Goal: Transaction & Acquisition: Purchase product/service

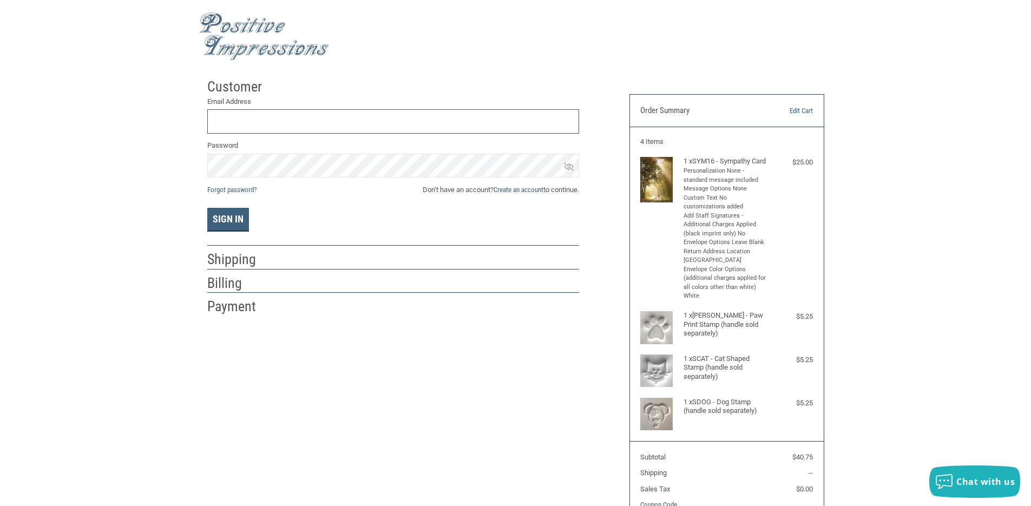
click at [237, 118] on input "Email Address" at bounding box center [393, 121] width 372 height 24
click at [207, 208] on button "Sign In" at bounding box center [228, 220] width 42 height 24
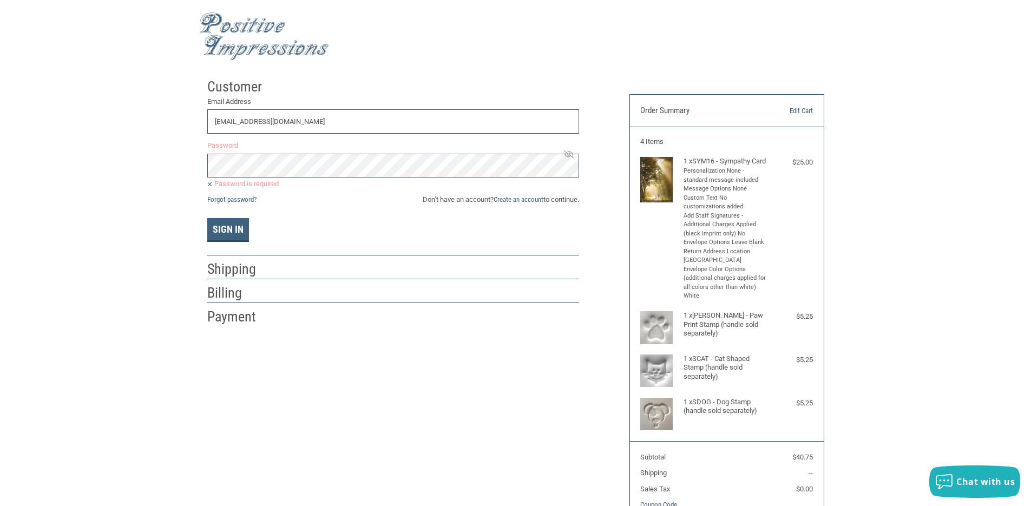
type input "[EMAIL_ADDRESS][DOMAIN_NAME]"
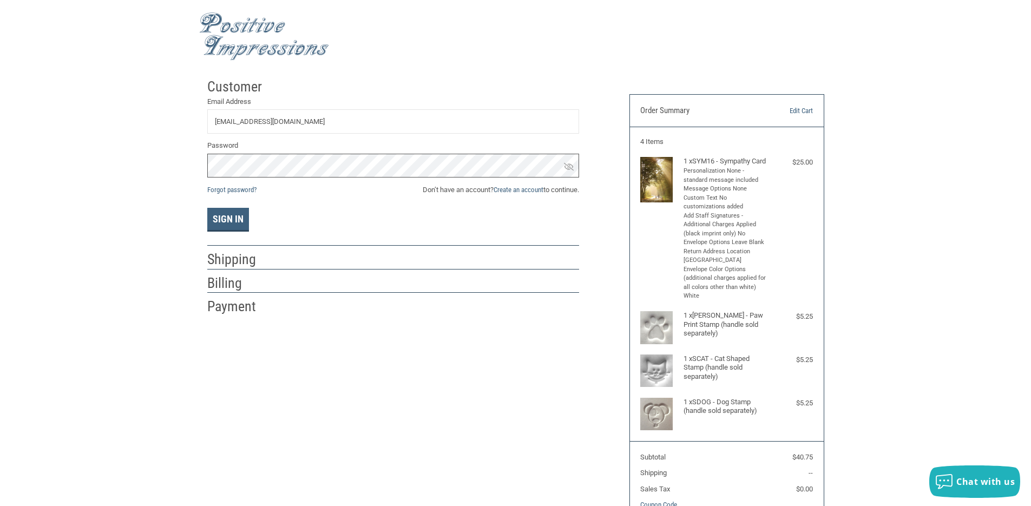
click at [207, 208] on button "Sign In" at bounding box center [228, 220] width 42 height 24
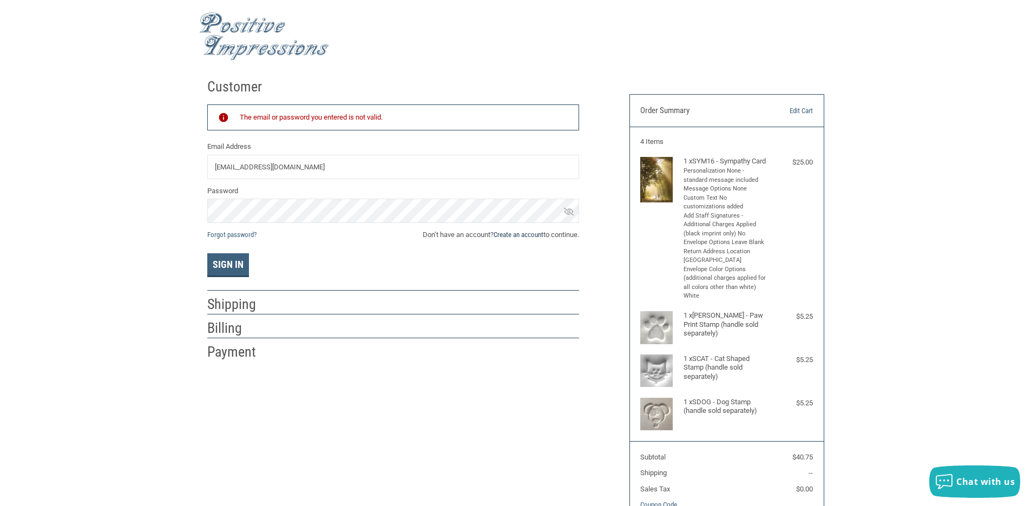
click at [539, 232] on link "Create an account" at bounding box center [518, 234] width 50 height 8
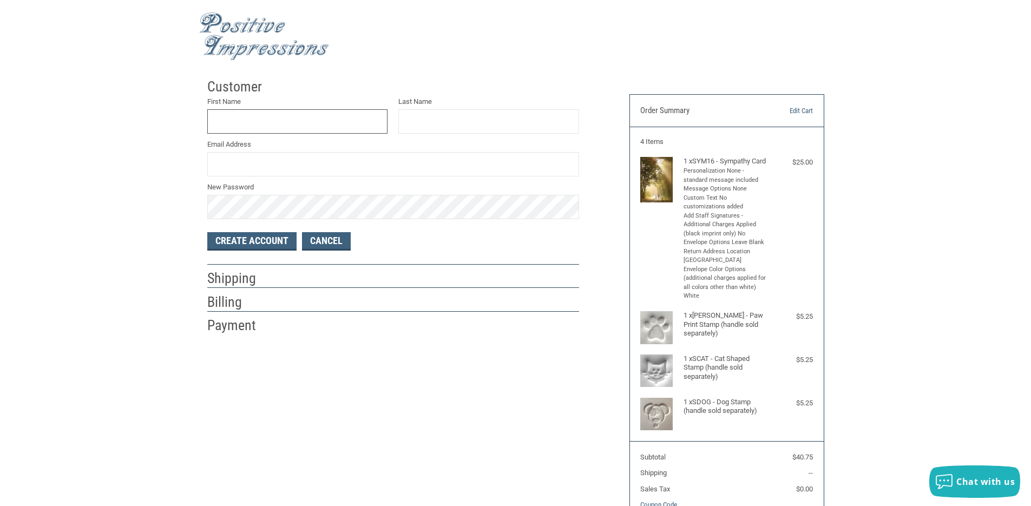
click at [271, 122] on input "First Name" at bounding box center [297, 121] width 181 height 24
type input "AMBER"
type input "[PERSON_NAME]"
type input "[EMAIL_ADDRESS][DOMAIN_NAME]"
click at [207, 232] on button "Create Account" at bounding box center [251, 241] width 89 height 18
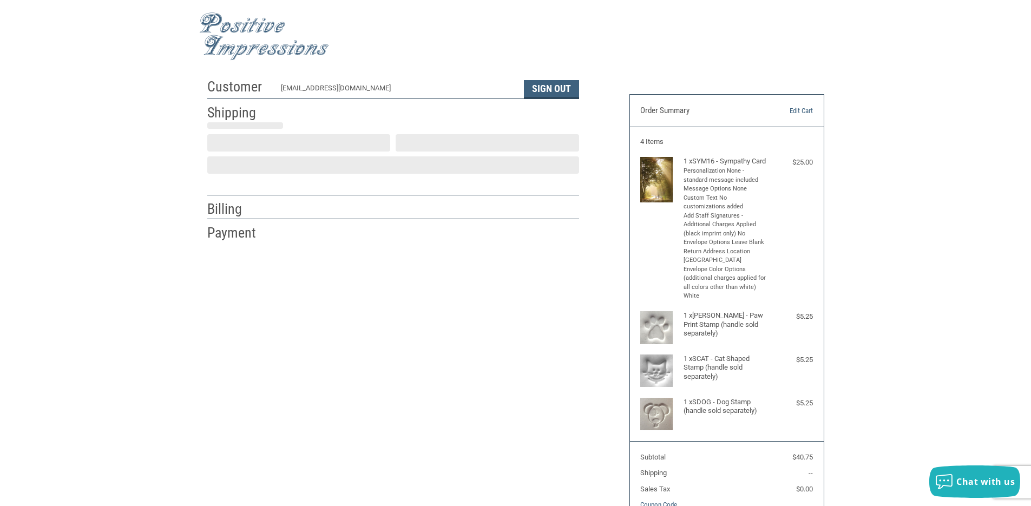
select select "US"
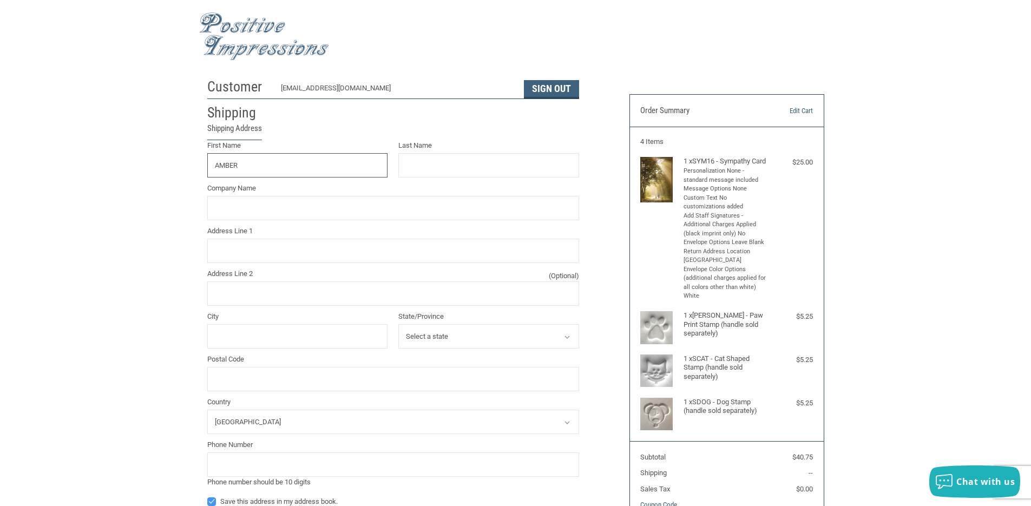
type input "AMBER"
type input "[PERSON_NAME]"
type input "ETERNAL EMBRACE LLC"
type input "[STREET_ADDRESS][PERSON_NAME]"
type input "FRANKFORT"
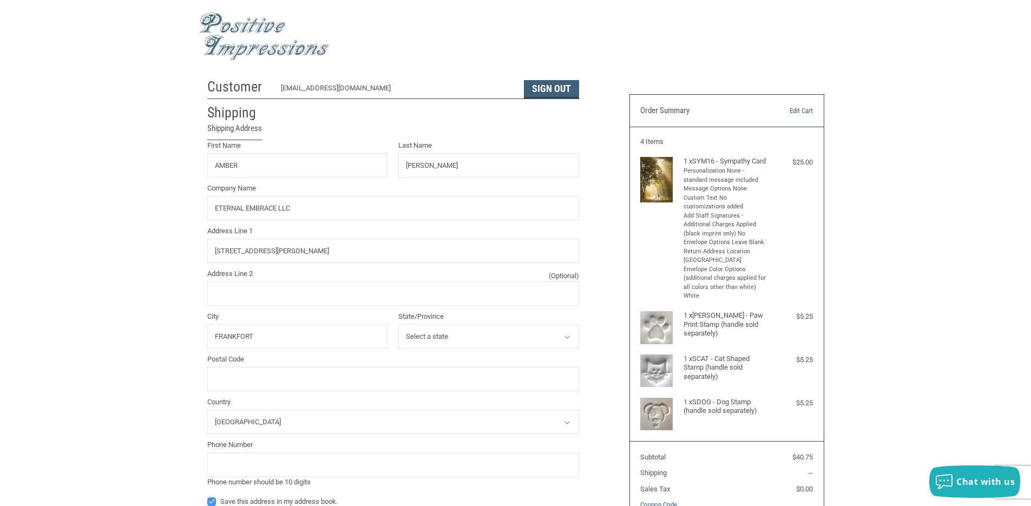
click at [404, 334] on select "Select a state Alabama Alaska Arizona Arkansas California Colorado Connecticut …" at bounding box center [488, 336] width 181 height 24
select select "IL"
click at [398, 325] on select "Select a state Alabama Alaska Arizona Arkansas California Colorado Connecticut …" at bounding box center [488, 336] width 181 height 24
click at [273, 377] on input "Postal Code" at bounding box center [393, 379] width 372 height 24
type input "60423"
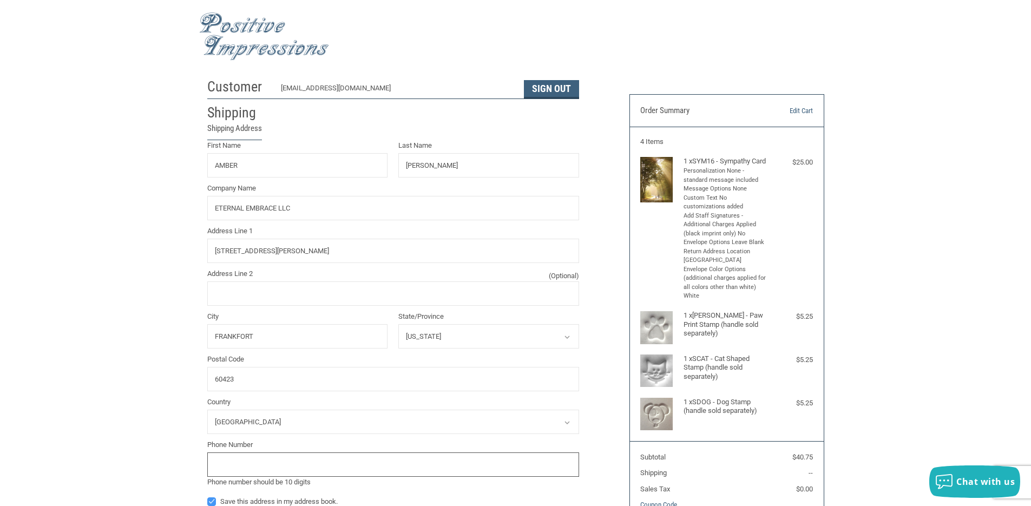
click at [242, 472] on input "tel" at bounding box center [393, 464] width 372 height 24
type input "8156939024"
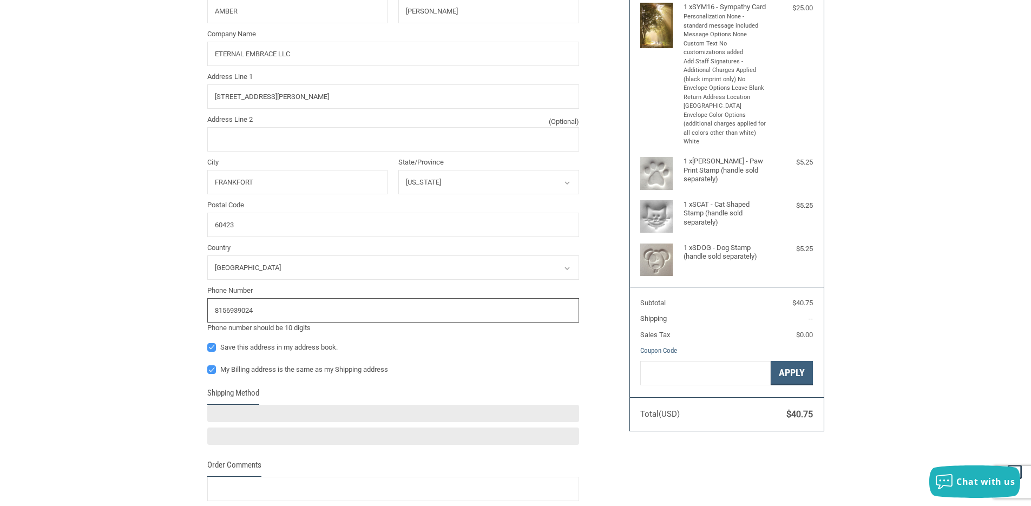
scroll to position [216, 0]
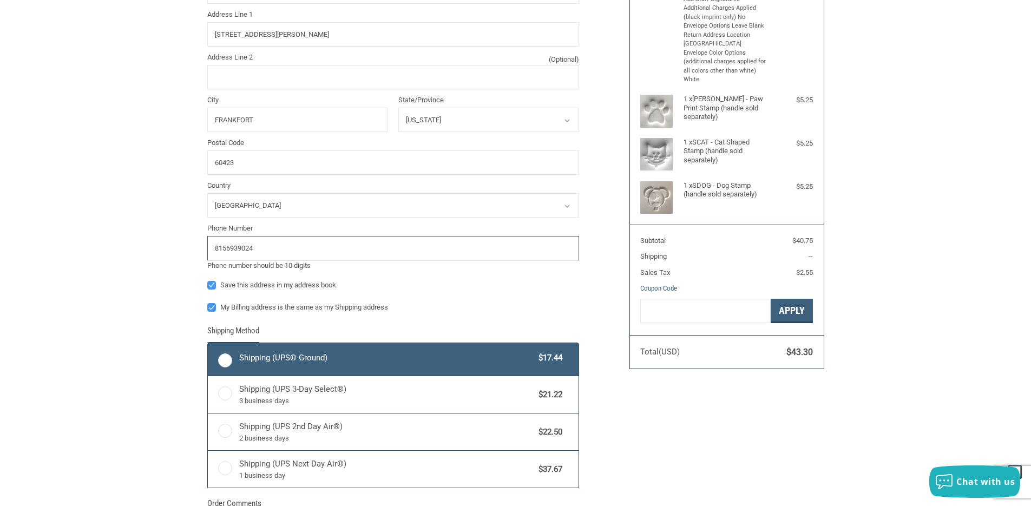
radio input "true"
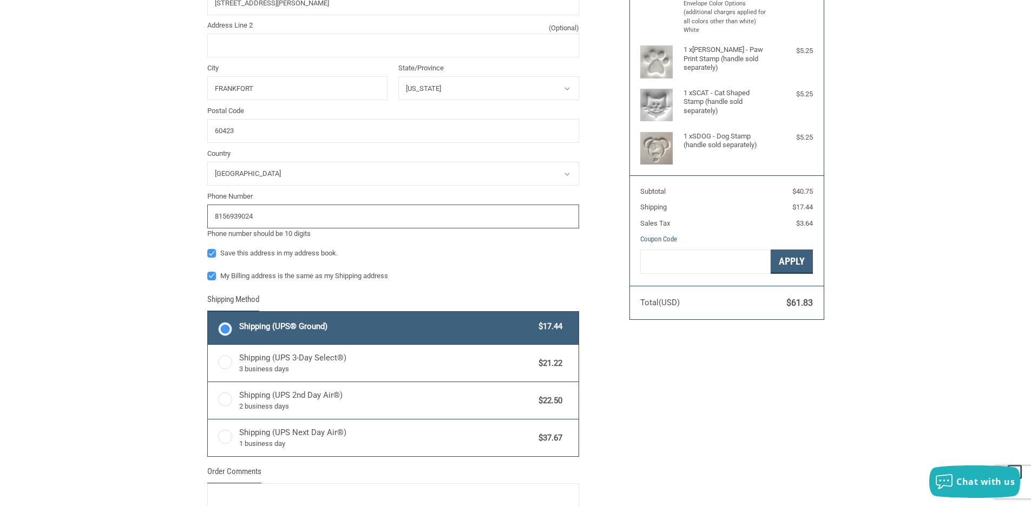
scroll to position [342, 0]
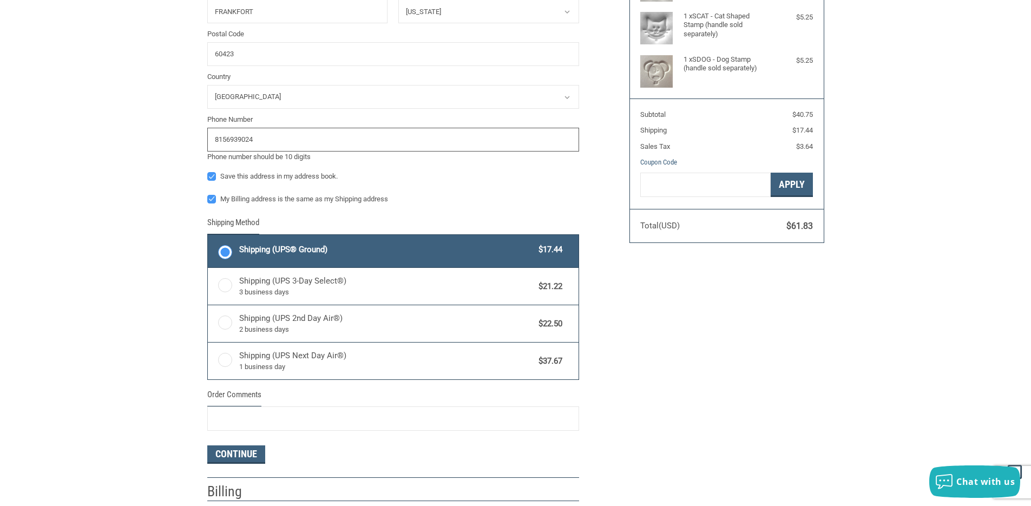
type input "8156939024"
click at [283, 248] on span "Shipping (UPS® Ground)" at bounding box center [386, 249] width 294 height 12
click at [208, 236] on input "Shipping (UPS® Ground) $17.44" at bounding box center [208, 236] width 1 height 1
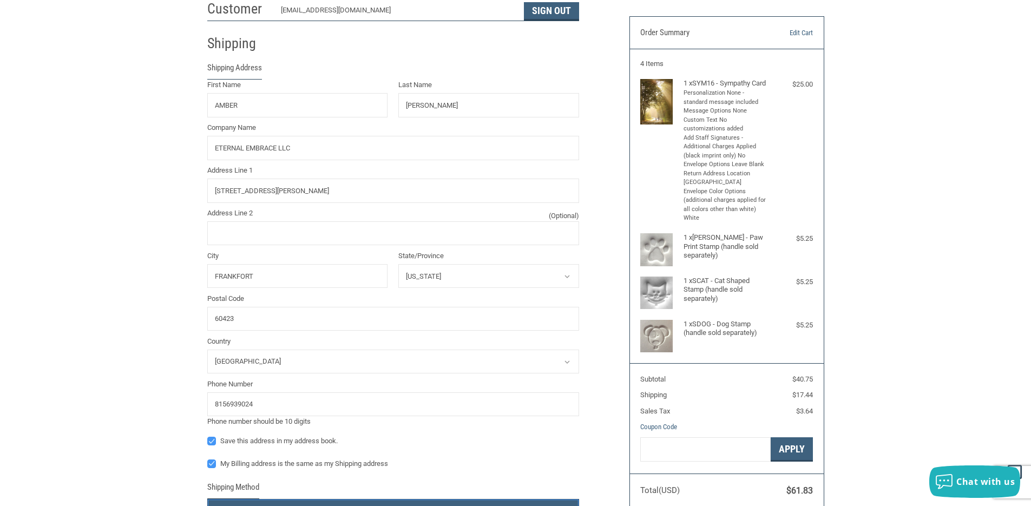
scroll to position [0, 0]
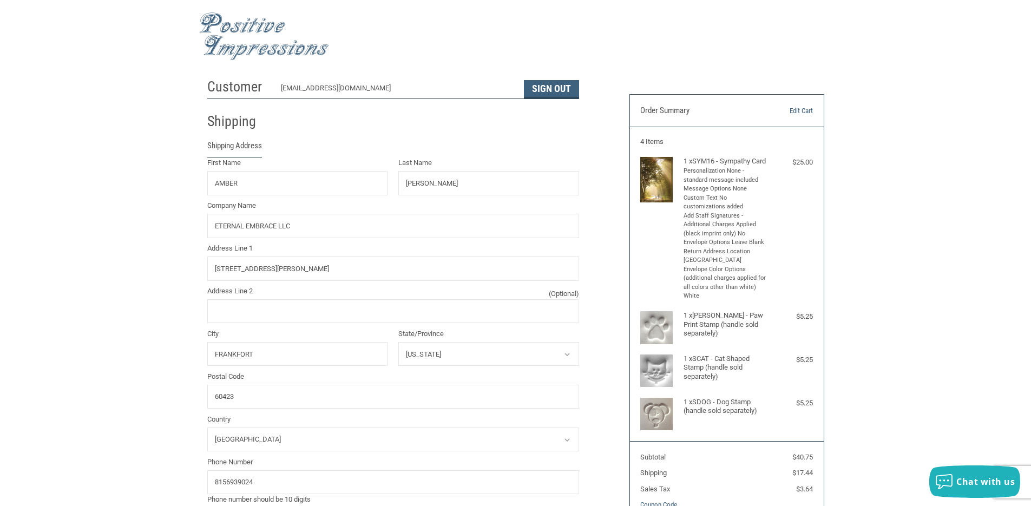
click at [355, 93] on div "[EMAIL_ADDRESS][DOMAIN_NAME]" at bounding box center [397, 91] width 232 height 16
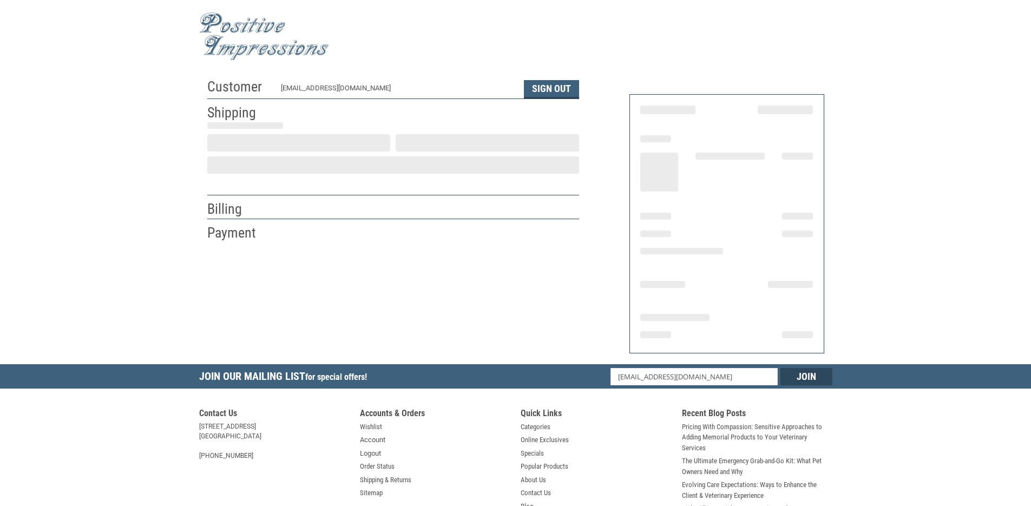
select select "IL"
select select "US"
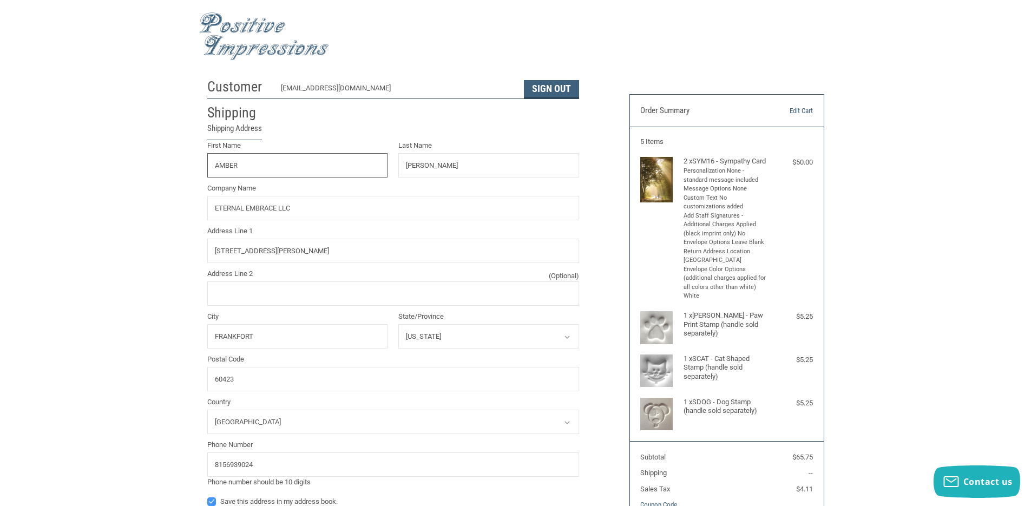
select select "IL"
radio input "true"
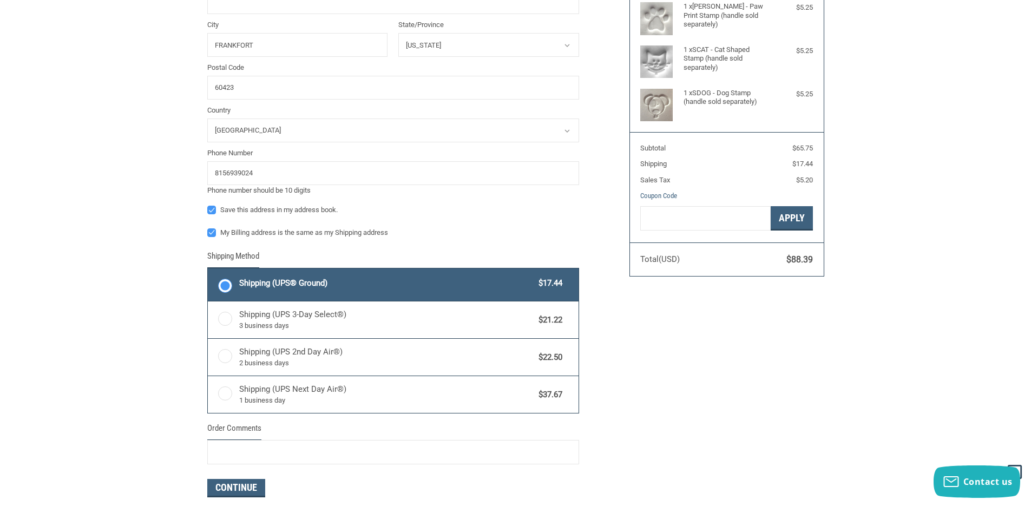
scroll to position [325, 0]
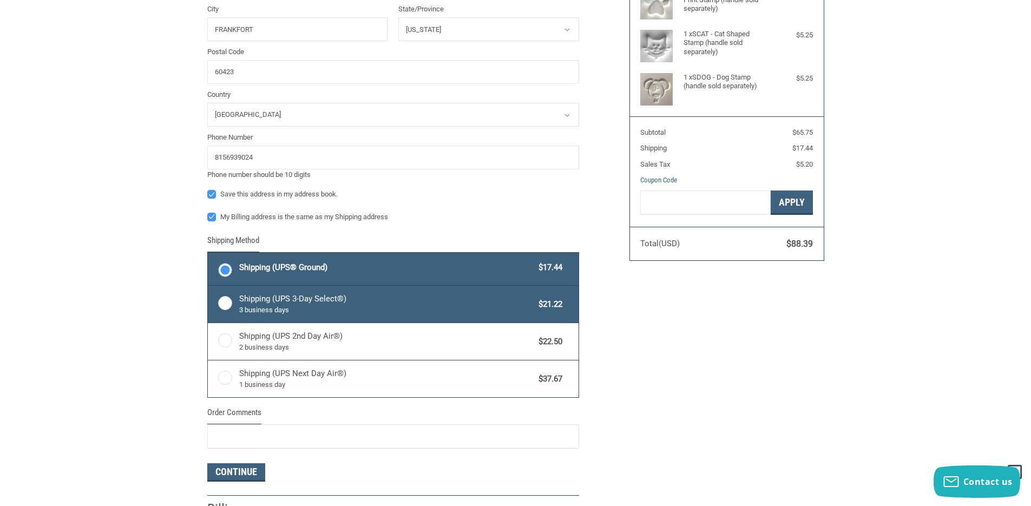
click at [280, 299] on span "Shipping (UPS 3-Day Select®) 3 business days" at bounding box center [386, 304] width 294 height 23
click at [208, 287] on input "Shipping (UPS 3-Day Select®) 3 business days $21.22" at bounding box center [208, 287] width 1 height 1
radio input "true"
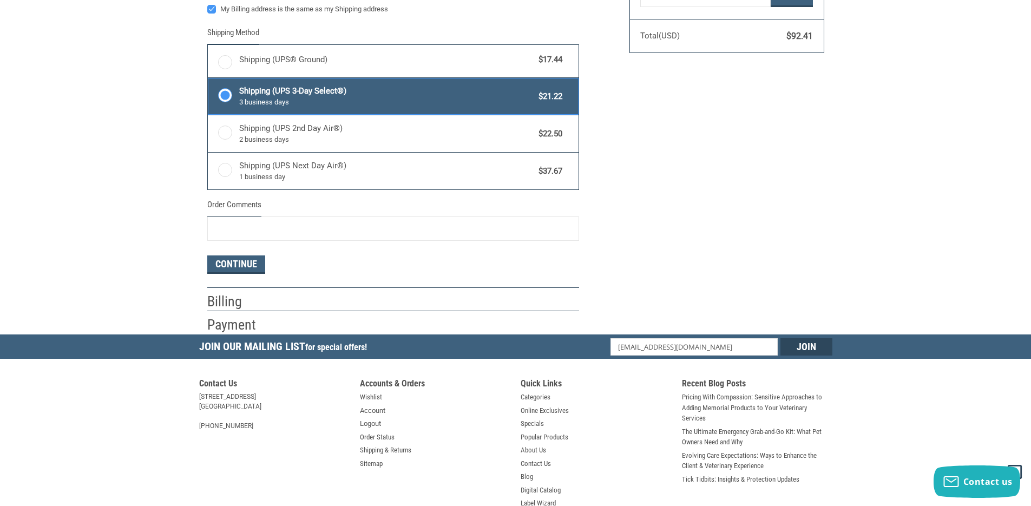
scroll to position [541, 0]
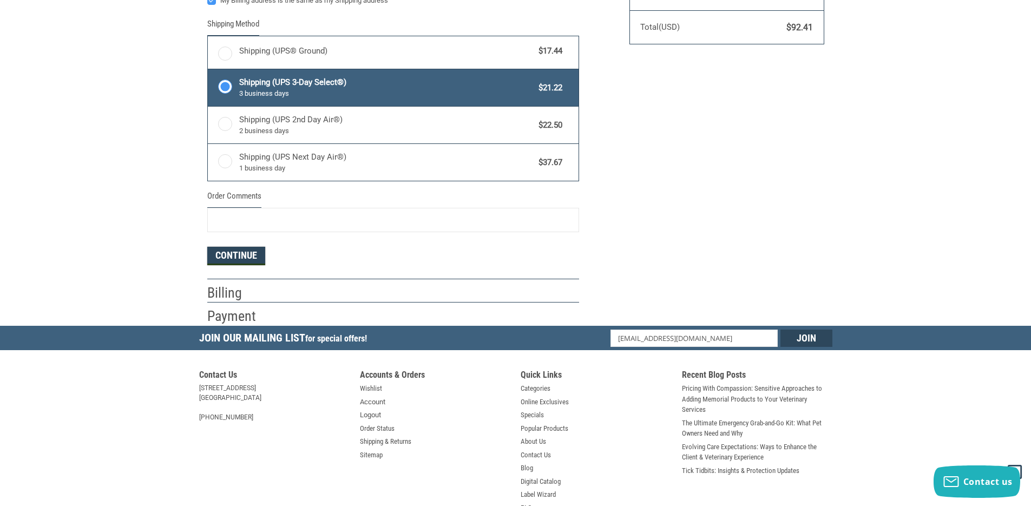
click at [240, 256] on button "Continue" at bounding box center [236, 256] width 58 height 18
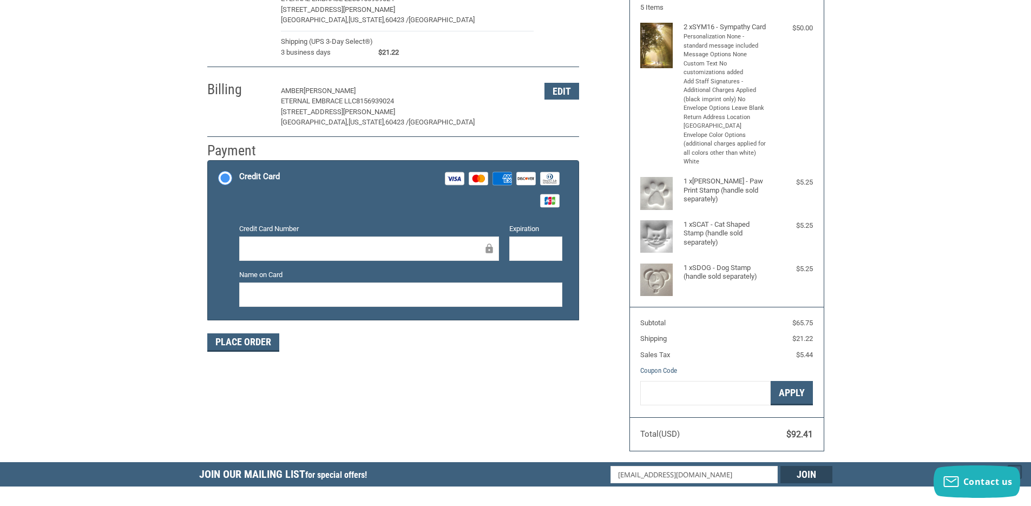
scroll to position [39, 0]
